Goal: Task Accomplishment & Management: Use online tool/utility

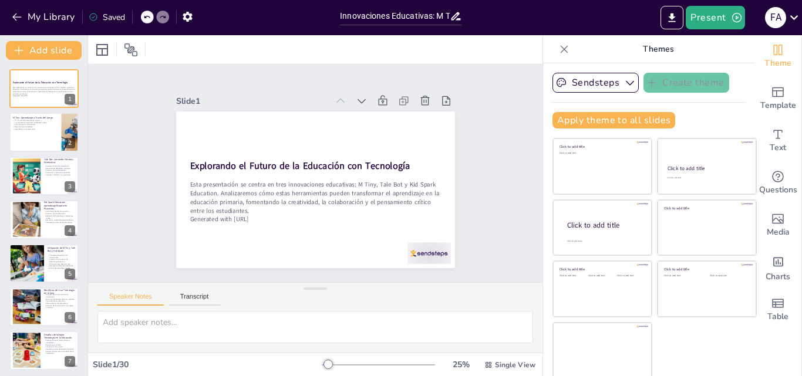
scroll to position [875, 0]
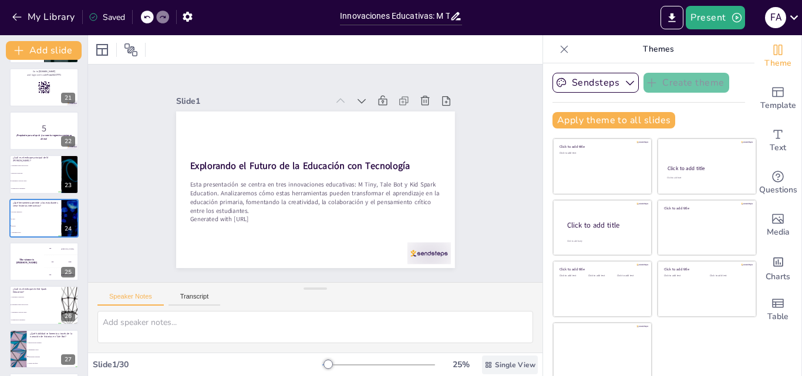
checkbox input "true"
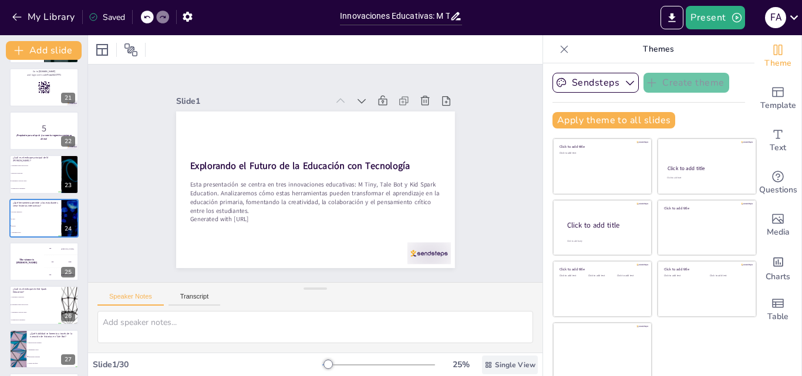
checkbox input "true"
